Goal: Task Accomplishment & Management: Manage account settings

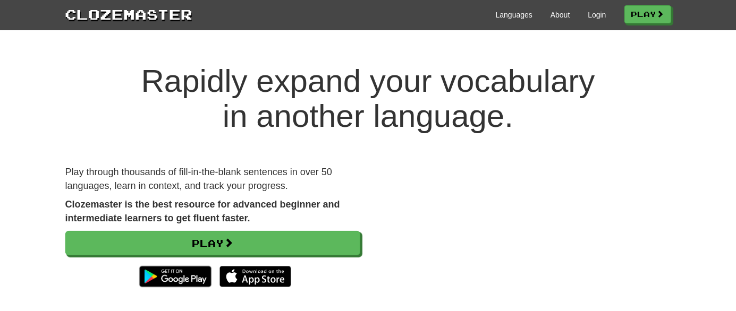
click at [603, 14] on div "Languages About Login Play" at bounding box center [432, 14] width 478 height 20
click at [598, 14] on link "Login" at bounding box center [596, 15] width 18 height 11
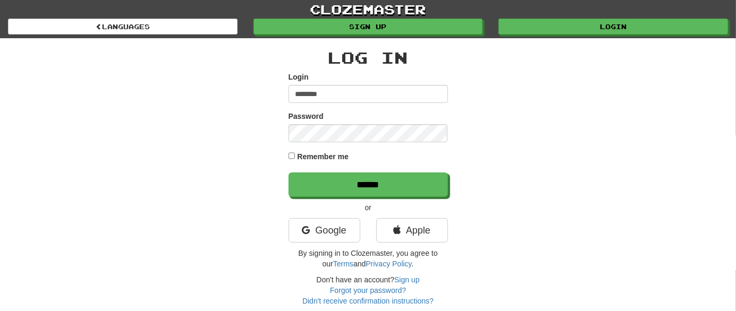
type input "********"
click at [288, 173] on input "******" at bounding box center [367, 185] width 159 height 24
